Goal: Task Accomplishment & Management: Manage account settings

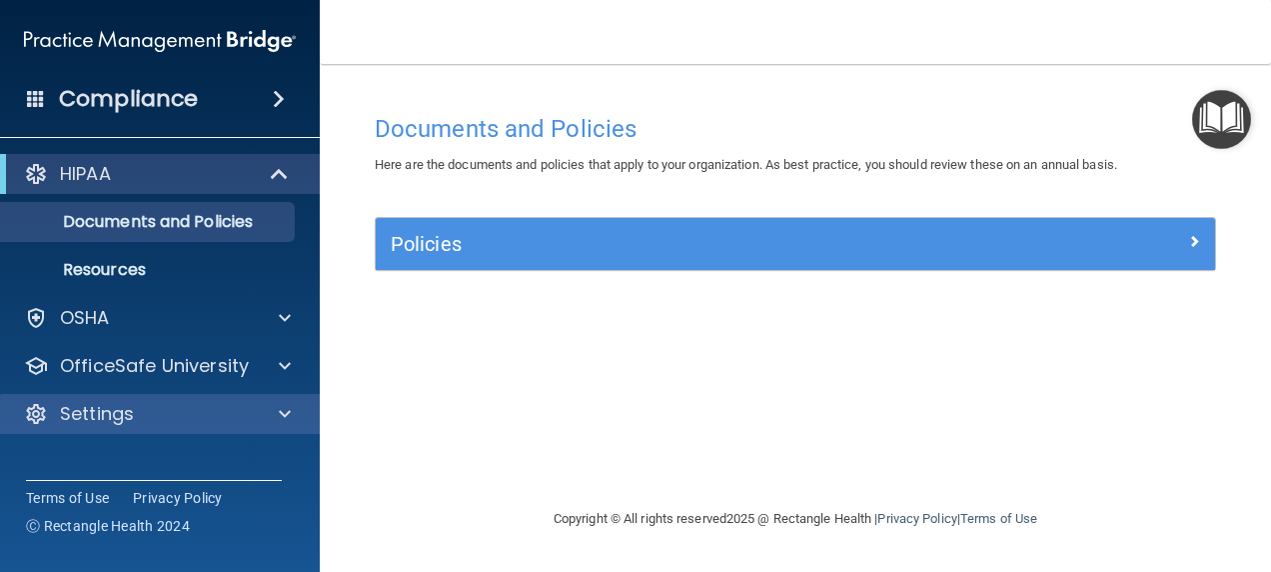
click at [137, 398] on div "Settings" at bounding box center [160, 414] width 321 height 40
click at [290, 411] on span at bounding box center [285, 414] width 12 height 24
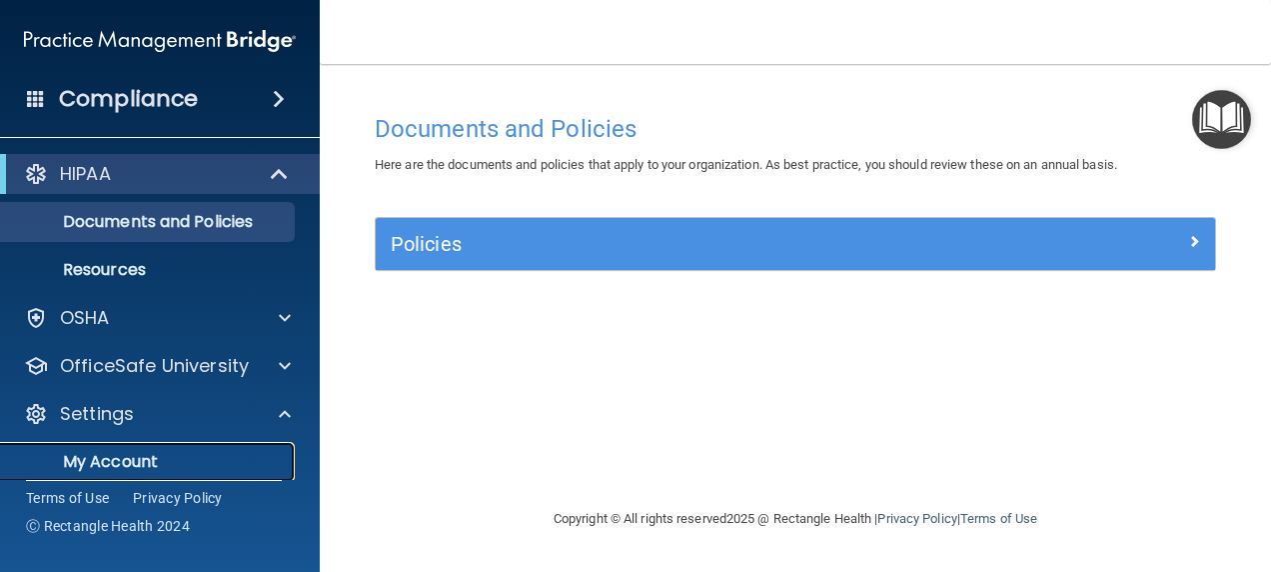
click at [134, 465] on p "My Account" at bounding box center [149, 462] width 273 height 20
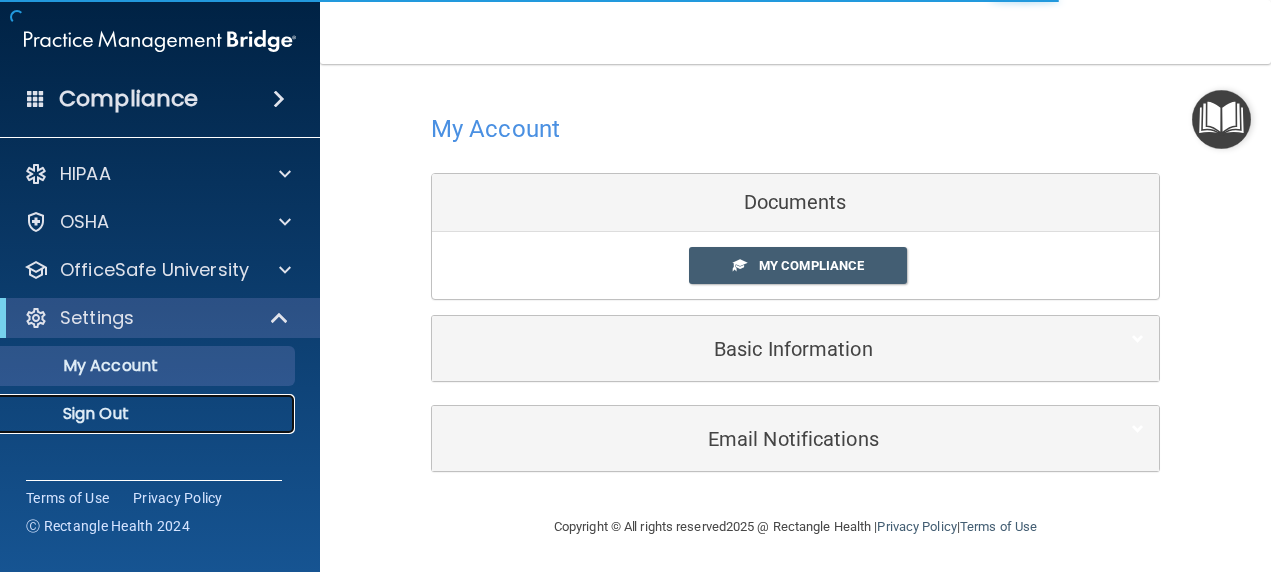
click at [114, 408] on p "Sign Out" at bounding box center [149, 414] width 273 height 20
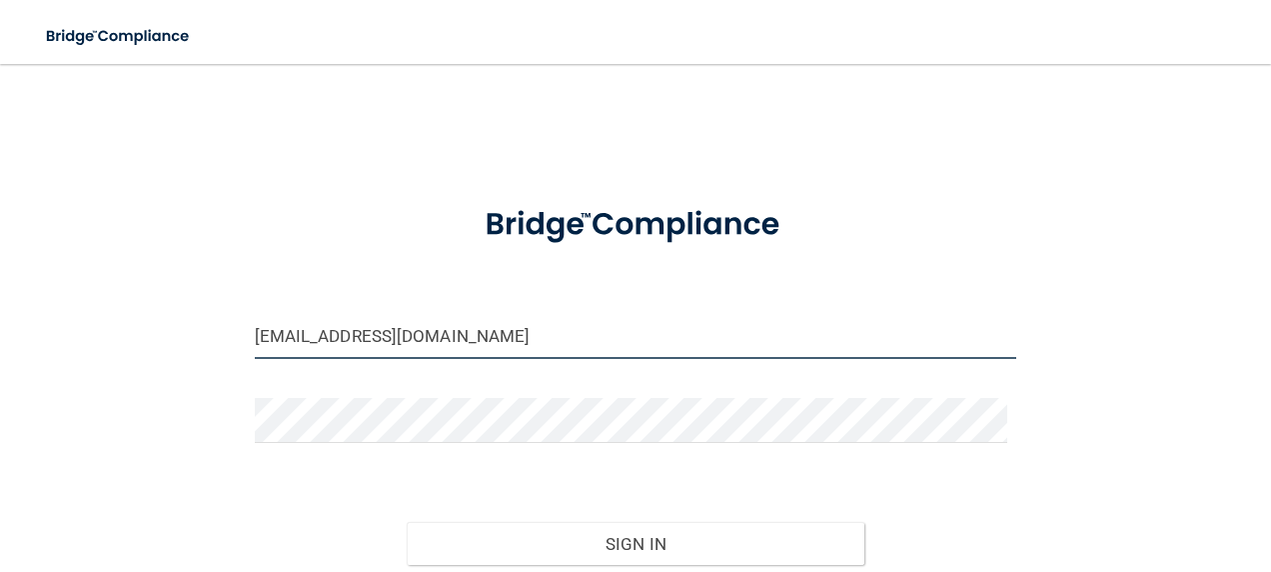
click at [296, 336] on input "[EMAIL_ADDRESS][DOMAIN_NAME]" at bounding box center [636, 336] width 763 height 45
click at [418, 332] on input "[EMAIL_ADDRESS][DOMAIN_NAME]" at bounding box center [636, 336] width 763 height 45
click at [436, 332] on input "[EMAIL_ADDRESS][DOMAIN_NAME]" at bounding box center [636, 336] width 763 height 45
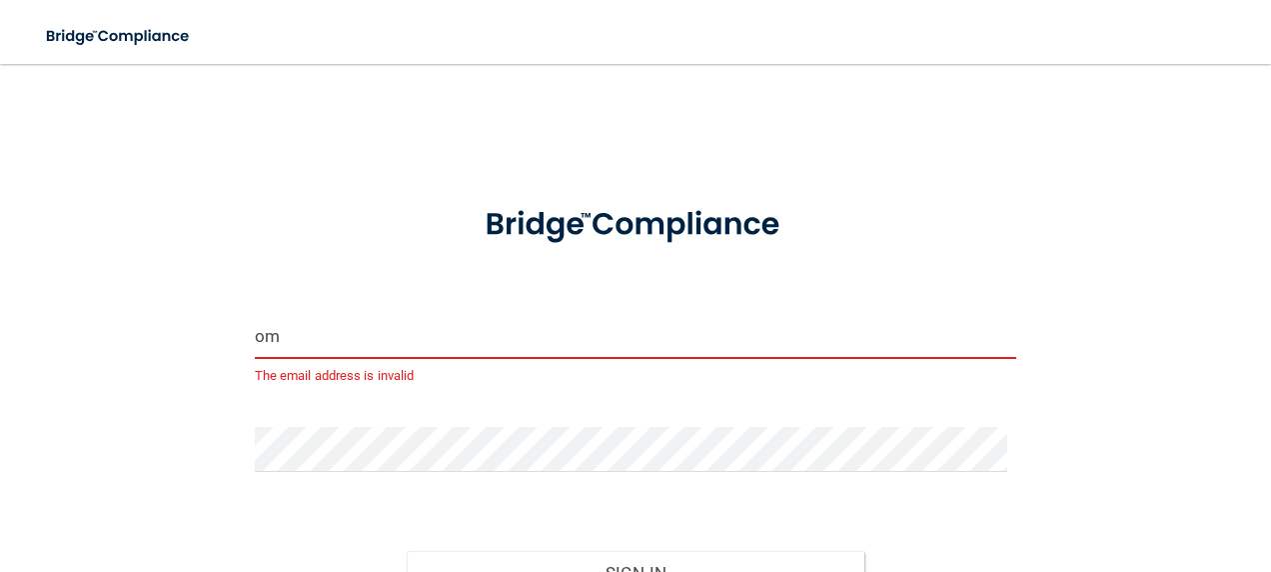
click at [441, 324] on input "om" at bounding box center [636, 336] width 763 height 45
type input "o"
